Goal: Task Accomplishment & Management: Use online tool/utility

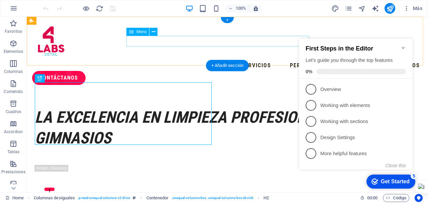
click at [145, 60] on nav "Servicios Personal Testimonios Precios" at bounding box center [227, 65] width 390 height 11
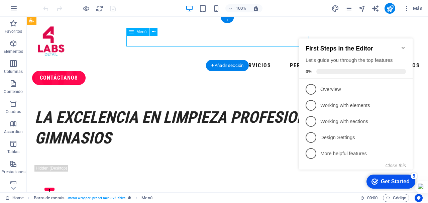
click at [145, 60] on nav "Servicios Personal Testimonios Precios" at bounding box center [227, 65] width 390 height 11
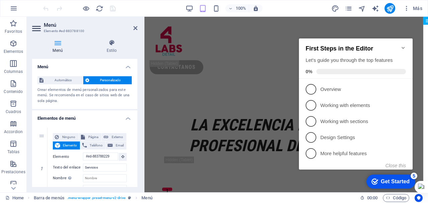
click at [403, 47] on icon "Minimize checklist" at bounding box center [402, 48] width 3 height 2
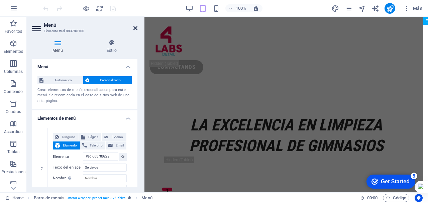
click at [135, 28] on icon at bounding box center [135, 27] width 4 height 5
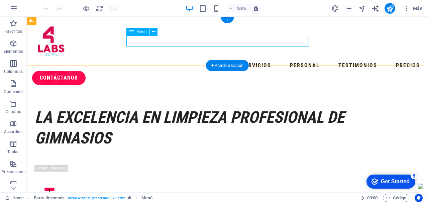
click at [193, 60] on nav "Servicios Personal Testimonios Precios" at bounding box center [227, 65] width 390 height 11
click at [155, 60] on nav "Servicios Personal Testimonios Precios" at bounding box center [227, 65] width 390 height 11
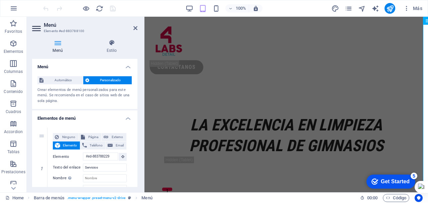
click at [135, 25] on header "Menú Elemento #ed-883788100" at bounding box center [84, 25] width 105 height 17
click at [134, 27] on icon at bounding box center [135, 27] width 4 height 5
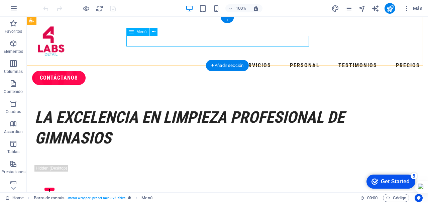
click at [276, 60] on nav "Servicios Personal Testimonios Precios" at bounding box center [227, 65] width 390 height 11
click at [154, 60] on nav "Servicios Personal Testimonios Precios" at bounding box center [227, 65] width 390 height 11
click at [133, 32] on icon at bounding box center [131, 32] width 5 height 8
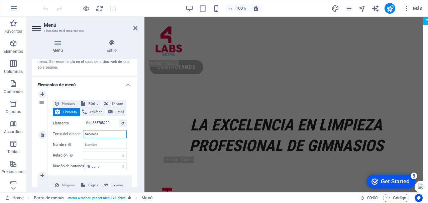
drag, startPoint x: 104, startPoint y: 132, endPoint x: 70, endPoint y: 130, distance: 34.5
click at [70, 130] on div "Texto del enlace Servicios" at bounding box center [90, 134] width 74 height 8
type input "Empresa"
select select
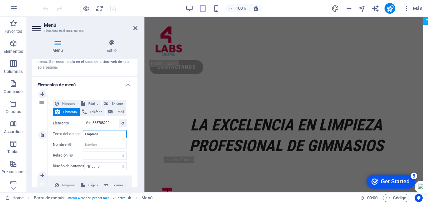
select select
type input "Empresa"
click at [134, 26] on icon at bounding box center [135, 27] width 4 height 5
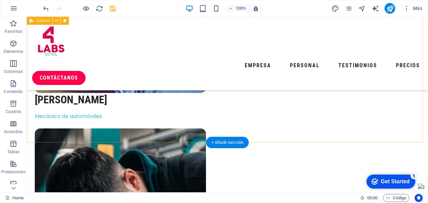
scroll to position [2414, 0]
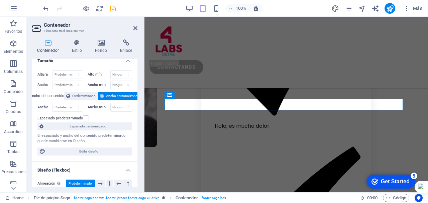
scroll to position [0, 0]
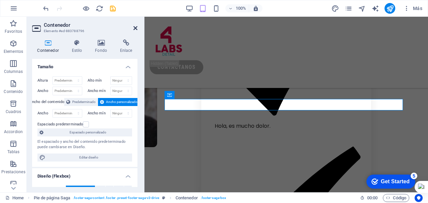
click at [135, 25] on icon at bounding box center [135, 27] width 4 height 5
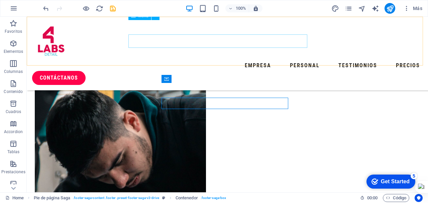
scroll to position [2448, 0]
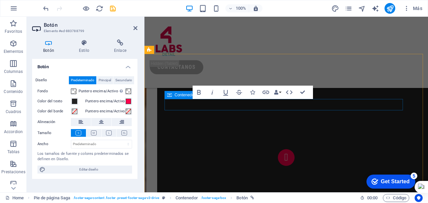
scroll to position [3376, 0]
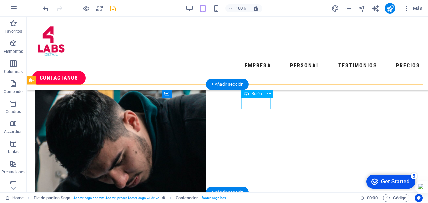
scroll to position [2448, 0]
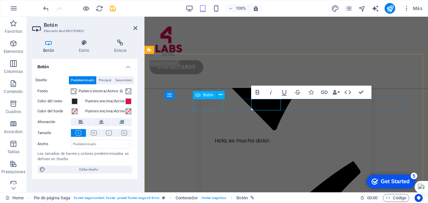
scroll to position [3376, 0]
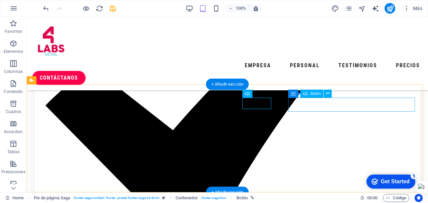
scroll to position [2448, 0]
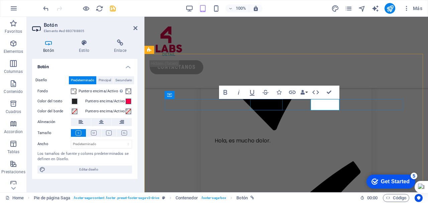
scroll to position [3376, 0]
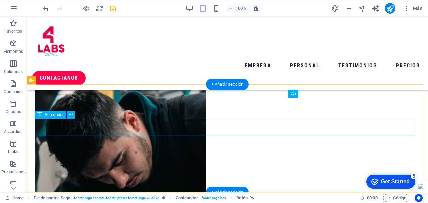
scroll to position [2448, 0]
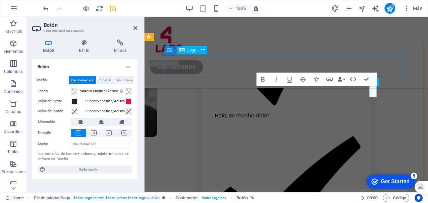
scroll to position [3394, 0]
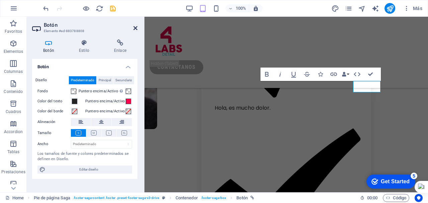
click at [136, 28] on icon at bounding box center [135, 27] width 4 height 5
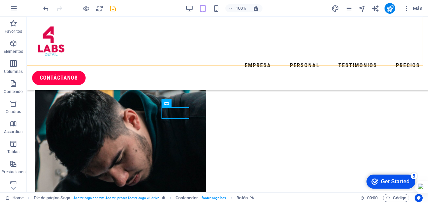
scroll to position [2449, 0]
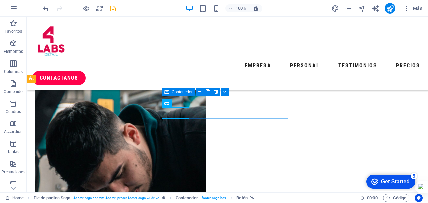
click at [167, 93] on icon at bounding box center [166, 92] width 5 height 8
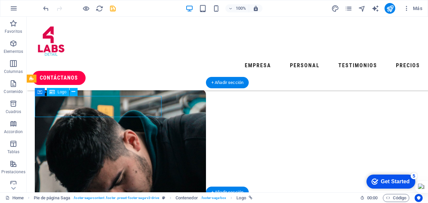
select select "px"
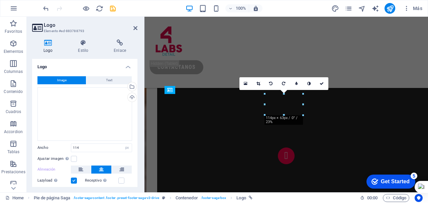
scroll to position [3349, 0]
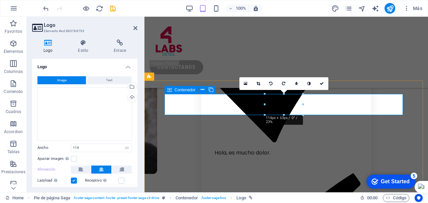
click at [168, 89] on icon at bounding box center [169, 90] width 5 height 8
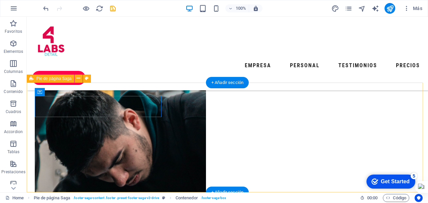
scroll to position [2449, 0]
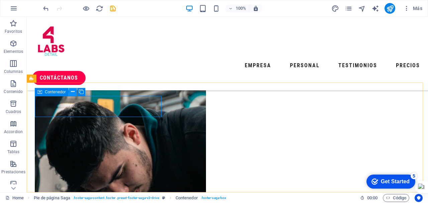
click at [74, 92] on icon at bounding box center [73, 91] width 4 height 7
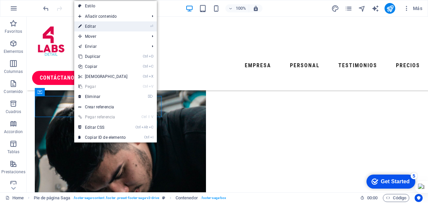
click at [84, 27] on link "⏎ Editar" at bounding box center [102, 26] width 57 height 10
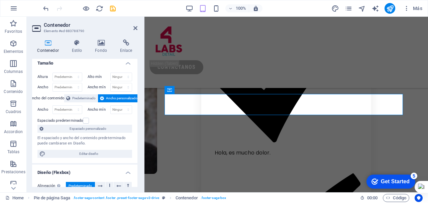
scroll to position [0, 0]
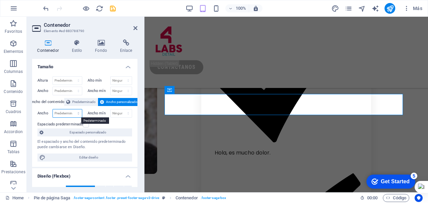
click at [77, 114] on select "Predeterminado px rem % em vh vw" at bounding box center [67, 113] width 29 height 8
select select "px"
click at [72, 109] on select "Predeterminado px rem % em vh vw" at bounding box center [67, 113] width 29 height 8
type input "6"
type input "700"
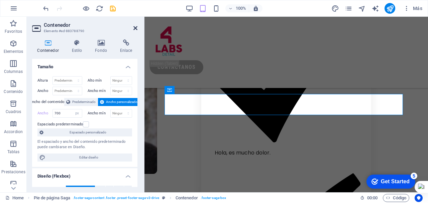
click at [136, 27] on icon at bounding box center [135, 27] width 4 height 5
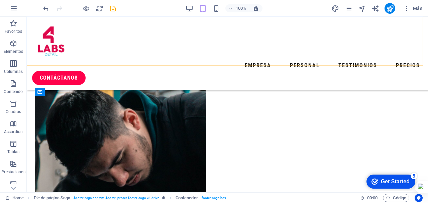
scroll to position [2449, 0]
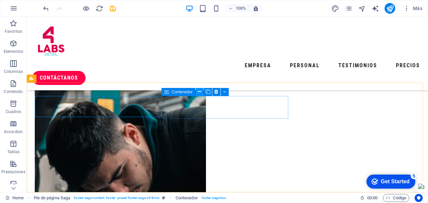
click at [200, 92] on icon at bounding box center [200, 91] width 4 height 7
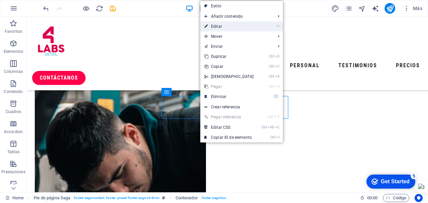
click at [216, 27] on link "⏎ Editar" at bounding box center [228, 26] width 57 height 10
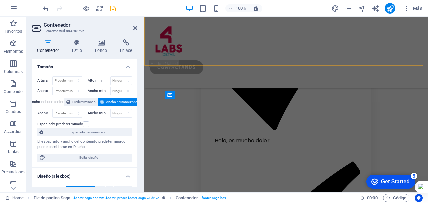
scroll to position [3376, 0]
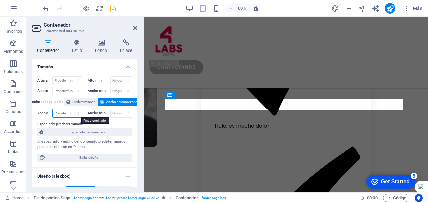
click at [76, 112] on select "Predeterminado px rem % em vh vw" at bounding box center [67, 113] width 29 height 8
select select "px"
click at [72, 109] on select "Predeterminado px rem % em vh vw" at bounding box center [67, 113] width 29 height 8
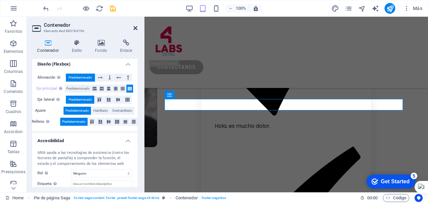
type input "750"
click at [137, 28] on icon at bounding box center [135, 27] width 4 height 5
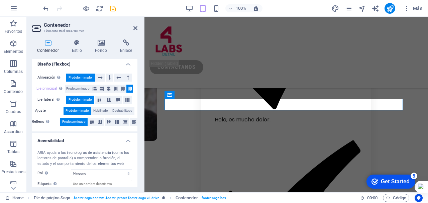
scroll to position [2449, 0]
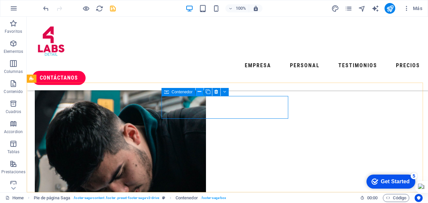
click at [199, 92] on icon at bounding box center [200, 91] width 4 height 7
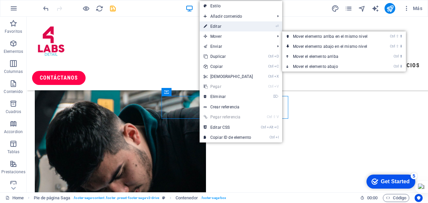
drag, startPoint x: 213, startPoint y: 27, endPoint x: 50, endPoint y: 20, distance: 163.3
click at [213, 27] on link "⏎ Editar" at bounding box center [228, 26] width 57 height 10
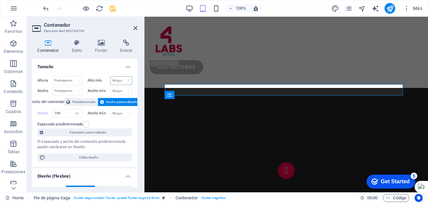
scroll to position [3376, 0]
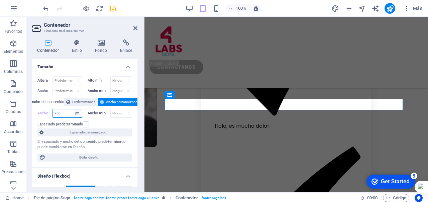
click at [77, 113] on select "Predeterminado px rem % em vh vw" at bounding box center [77, 113] width 9 height 8
select select "5idhv67brhg"
click at [73, 109] on select "Predeterminado px rem % em vh vw" at bounding box center [77, 113] width 9 height 8
select select "DISABLED_OPTION_VALUE"
click at [77, 80] on select "Predeterminado px rem % vh vw" at bounding box center [67, 81] width 29 height 8
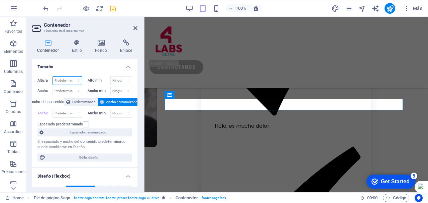
select select "px"
click at [72, 77] on select "Predeterminado px rem % vh vw" at bounding box center [67, 81] width 29 height 8
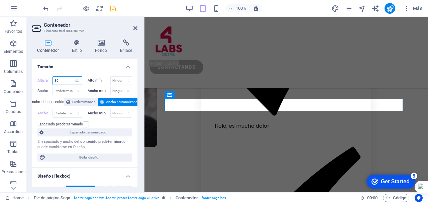
type input "3"
click at [76, 83] on select "Predeterminado px rem % vh vw" at bounding box center [77, 81] width 9 height 8
select select "default"
click at [73, 77] on select "Predeterminado px rem % vh vw" at bounding box center [77, 81] width 9 height 8
type input "36"
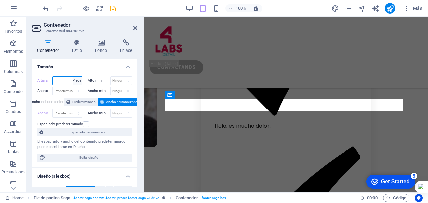
select select "px"
click at [74, 112] on select "Predeterminado px rem % em vh vw" at bounding box center [67, 113] width 29 height 8
select select "px"
click at [72, 109] on select "Predeterminado px rem % em vh vw" at bounding box center [67, 113] width 29 height 8
type input "750"
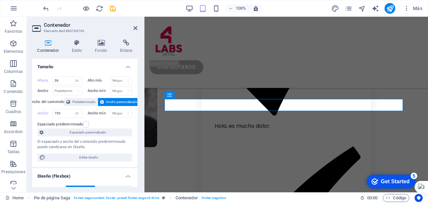
click at [104, 123] on div "Espaciado predeterminado" at bounding box center [83, 124] width 93 height 8
click at [66, 114] on input "750" at bounding box center [67, 113] width 29 height 8
click at [76, 113] on select "Predeterminado px rem % em vh vw" at bounding box center [77, 113] width 9 height 8
select select "5idhv67brhg"
click at [73, 109] on select "Predeterminado px rem % em vh vw" at bounding box center [77, 113] width 9 height 8
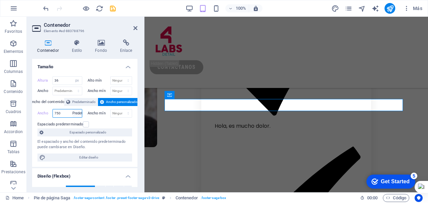
select select "DISABLED_OPTION_VALUE"
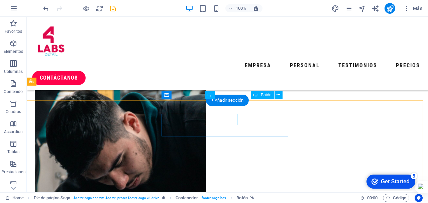
scroll to position [2446, 0]
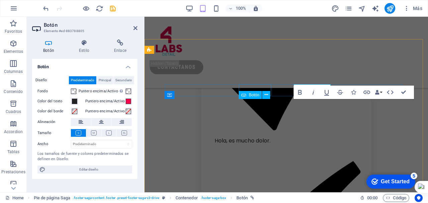
scroll to position [0, 0]
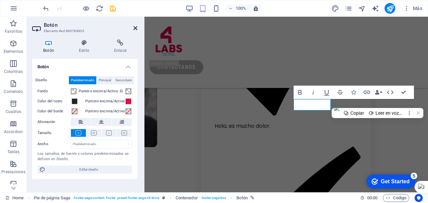
drag, startPoint x: 134, startPoint y: 28, endPoint x: 107, endPoint y: 12, distance: 31.5
click at [134, 28] on icon at bounding box center [135, 27] width 4 height 5
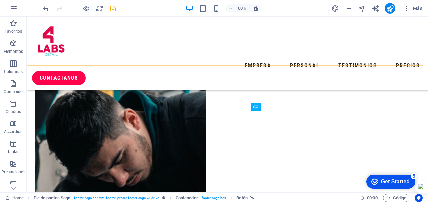
scroll to position [2449, 0]
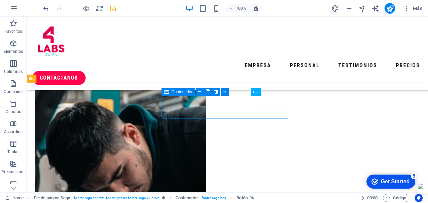
click at [181, 92] on span "Contenedor" at bounding box center [181, 92] width 21 height 4
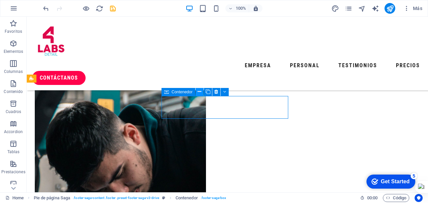
click at [199, 92] on icon at bounding box center [200, 91] width 4 height 7
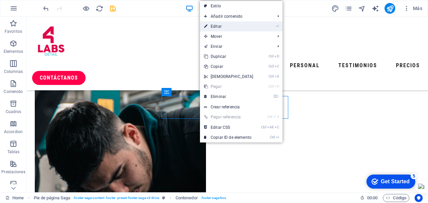
click at [220, 27] on link "⏎ Editar" at bounding box center [228, 26] width 57 height 10
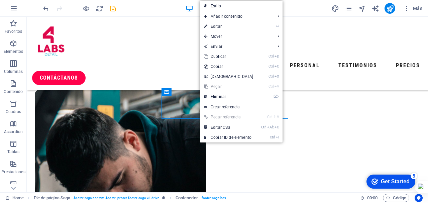
scroll to position [3376, 0]
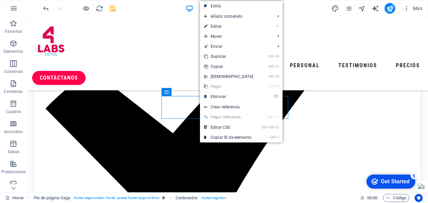
select select "px"
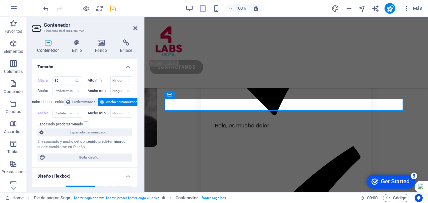
click at [119, 101] on span "Ancho personalizado" at bounding box center [121, 102] width 31 height 8
click at [77, 114] on select "Predeterminado px rem % em vh vw" at bounding box center [67, 113] width 29 height 8
select select "%"
click at [72, 109] on select "Predeterminado px rem % em vh vw" at bounding box center [67, 113] width 29 height 8
type input "95"
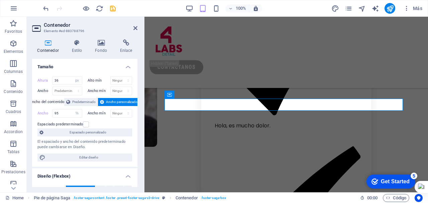
click at [114, 123] on div "Espaciado predeterminado" at bounding box center [83, 124] width 93 height 8
drag, startPoint x: 136, startPoint y: 27, endPoint x: 106, endPoint y: 24, distance: 30.8
click at [136, 27] on icon at bounding box center [135, 27] width 4 height 5
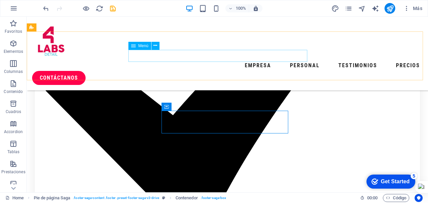
scroll to position [2449, 0]
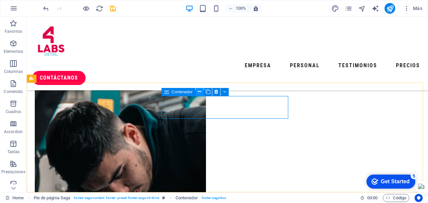
click at [199, 91] on icon at bounding box center [200, 91] width 4 height 7
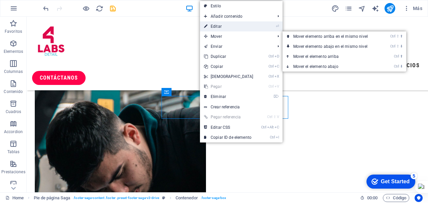
click at [216, 28] on link "⏎ Editar" at bounding box center [228, 26] width 57 height 10
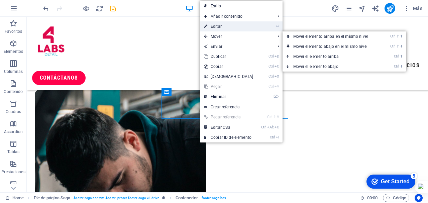
select select "px"
select select "%"
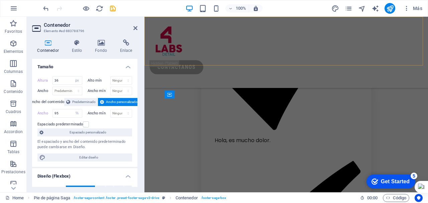
scroll to position [3376, 0]
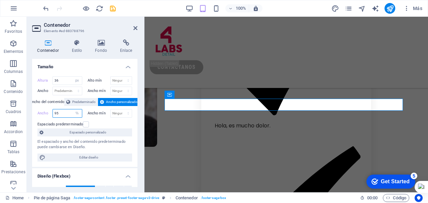
drag, startPoint x: 62, startPoint y: 113, endPoint x: 44, endPoint y: 112, distance: 18.1
click at [44, 112] on div "Ancho 95 Predeterminado px rem % em vh vw" at bounding box center [59, 113] width 45 height 9
type input "85"
click at [134, 28] on icon at bounding box center [135, 27] width 4 height 5
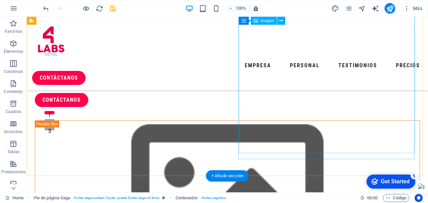
scroll to position [0, 0]
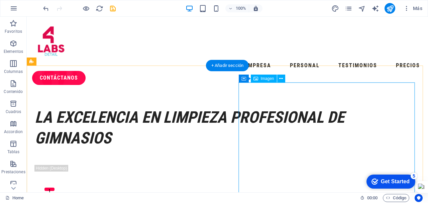
select select "%"
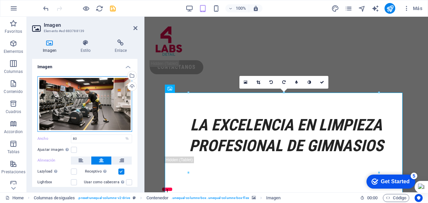
click at [88, 108] on div "Arrastra archivos aquí, haz clic para escoger archivos o selecciona archivos de…" at bounding box center [84, 103] width 95 height 55
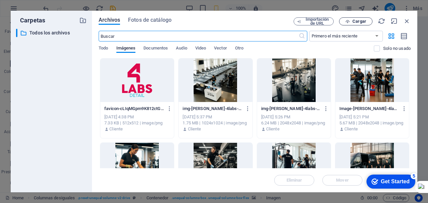
click at [351, 21] on span "Cargar" at bounding box center [355, 21] width 27 height 4
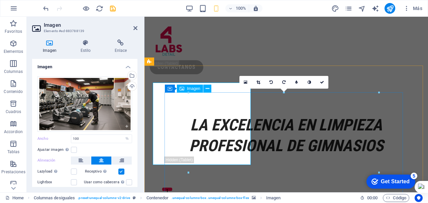
type input "80"
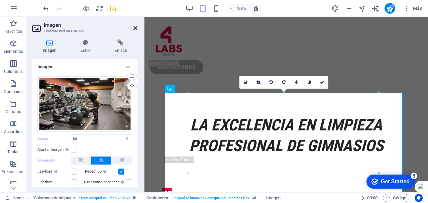
click at [134, 28] on icon at bounding box center [135, 27] width 4 height 5
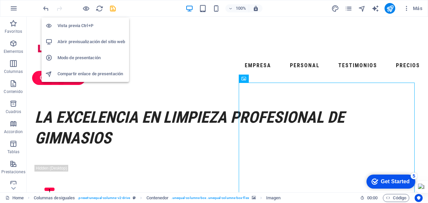
click at [85, 25] on h6 "Vista previa Ctrl+P" at bounding box center [91, 26] width 68 height 8
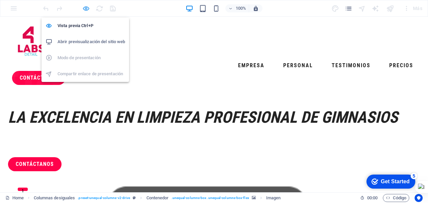
click at [84, 8] on icon "button" at bounding box center [86, 9] width 8 height 8
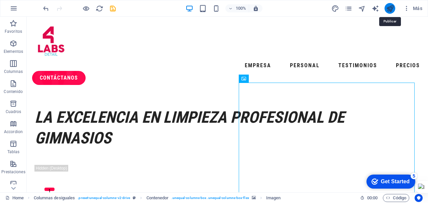
click at [389, 8] on icon "publish" at bounding box center [390, 9] width 8 height 8
